Goal: Task Accomplishment & Management: Use online tool/utility

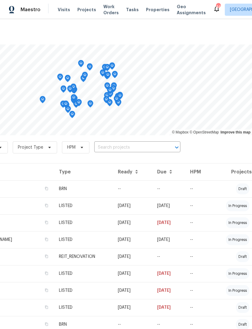
scroll to position [0, 90]
click at [61, 10] on span "Visits" at bounding box center [64, 10] width 12 height 6
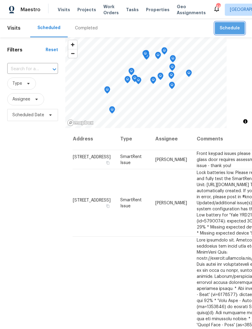
click at [233, 29] on span "Schedule" at bounding box center [230, 28] width 20 height 8
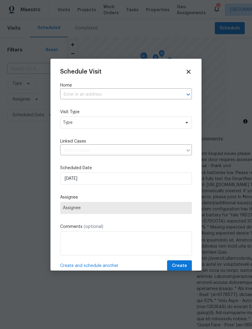
click at [149, 90] on input "text" at bounding box center [117, 94] width 115 height 9
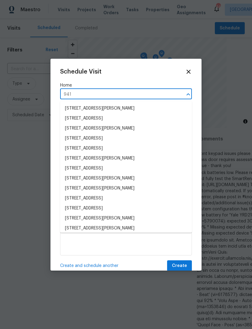
type input "941 f"
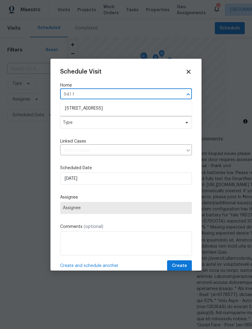
click at [120, 110] on li "[STREET_ADDRESS]" at bounding box center [126, 108] width 132 height 10
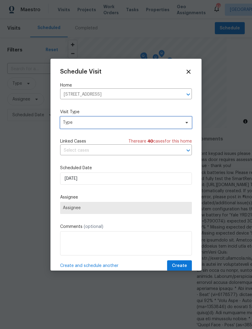
click at [132, 125] on span "Type" at bounding box center [122, 122] width 118 height 6
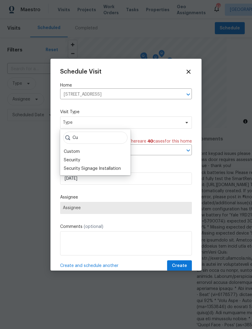
type input "Cu"
click at [79, 151] on div "Custom" at bounding box center [72, 152] width 16 height 6
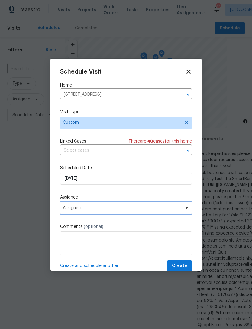
click at [96, 210] on span "Assignee" at bounding box center [122, 207] width 119 height 5
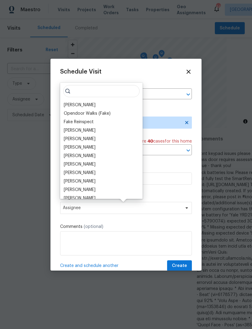
click at [88, 103] on div "[PERSON_NAME]" at bounding box center [80, 105] width 32 height 6
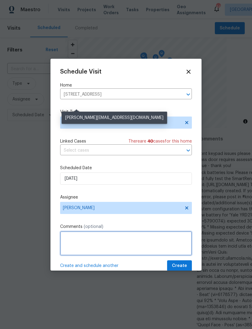
click at [125, 240] on textarea at bounding box center [126, 243] width 132 height 24
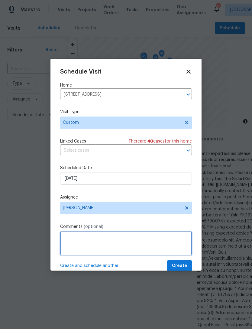
scroll to position [19, 0]
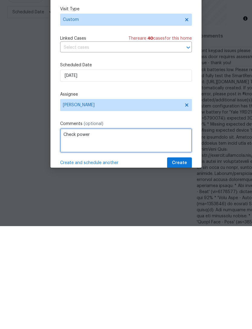
type textarea "Check power"
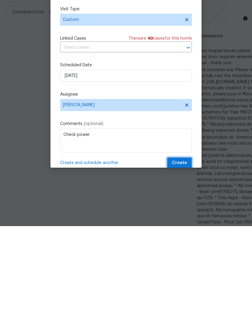
click at [182, 262] on span "Create" at bounding box center [179, 266] width 15 height 8
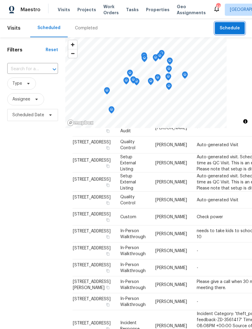
scroll to position [467, 0]
click at [198, 215] on span "Check power" at bounding box center [210, 217] width 26 height 4
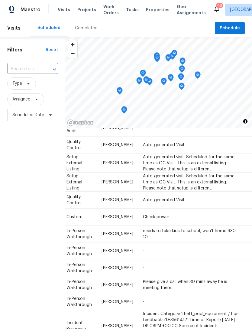
scroll to position [428, 54]
click at [0, 0] on icon at bounding box center [0, 0] width 0 height 0
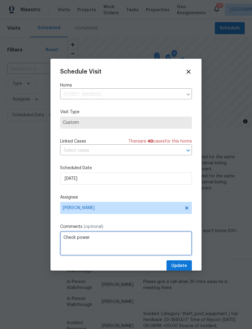
click at [113, 240] on textarea "Check power" at bounding box center [126, 243] width 132 height 24
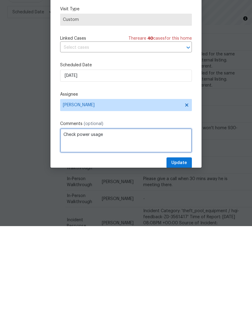
type textarea "Check power usage"
click at [186, 157] on div "Schedule Visit Home [STREET_ADDRESS] ​ Visit Type Custom Linked Cases There are…" at bounding box center [126, 169] width 132 height 203
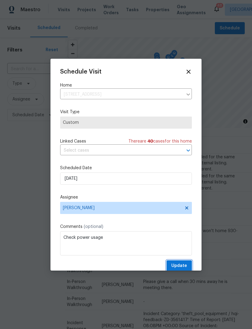
click at [188, 268] on button "Update" at bounding box center [179, 265] width 25 height 11
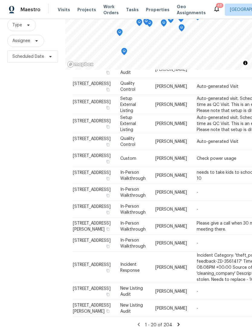
scroll to position [473, 0]
click at [179, 322] on icon at bounding box center [178, 324] width 5 height 5
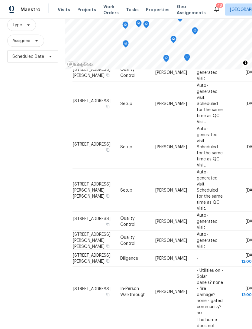
scroll to position [19, 0]
click at [87, 253] on span "[STREET_ADDRESS][PERSON_NAME]" at bounding box center [92, 258] width 38 height 10
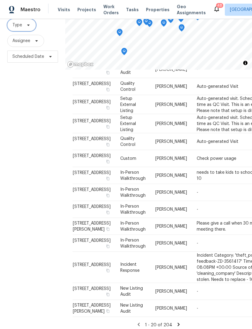
click at [25, 31] on span "Type" at bounding box center [21, 25] width 29 height 12
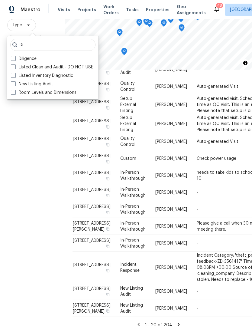
type input "Di"
click at [28, 59] on label "Diligence" at bounding box center [24, 59] width 26 height 6
click at [15, 59] on input "Diligence" at bounding box center [13, 58] width 4 height 4
checkbox input "true"
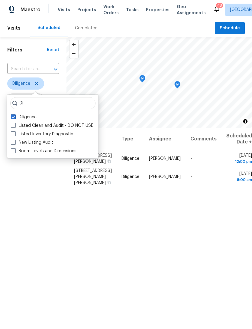
click at [49, 280] on div "Filters Reset ​ Diligence Assignee Scheduled Date" at bounding box center [33, 214] width 67 height 354
